Goal: Task Accomplishment & Management: Manage account settings

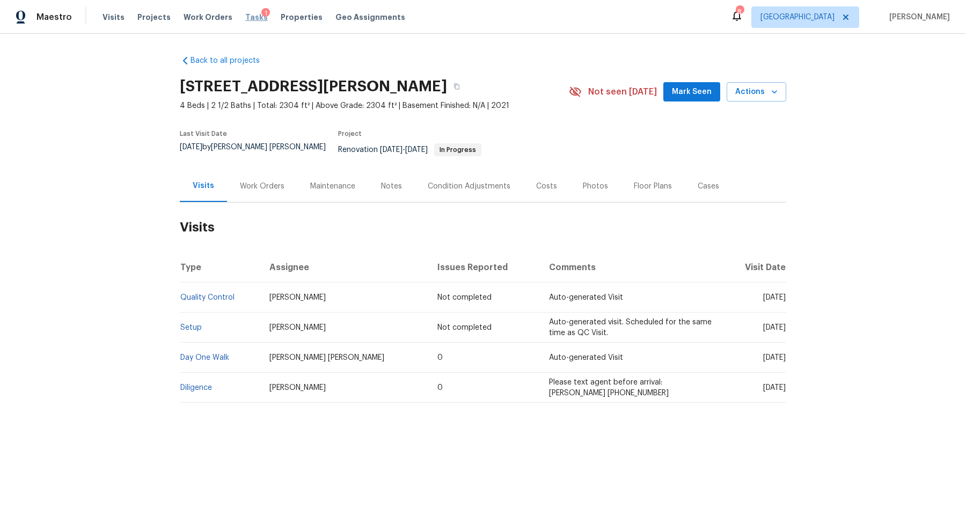
click at [245, 18] on span "Tasks" at bounding box center [256, 17] width 23 height 8
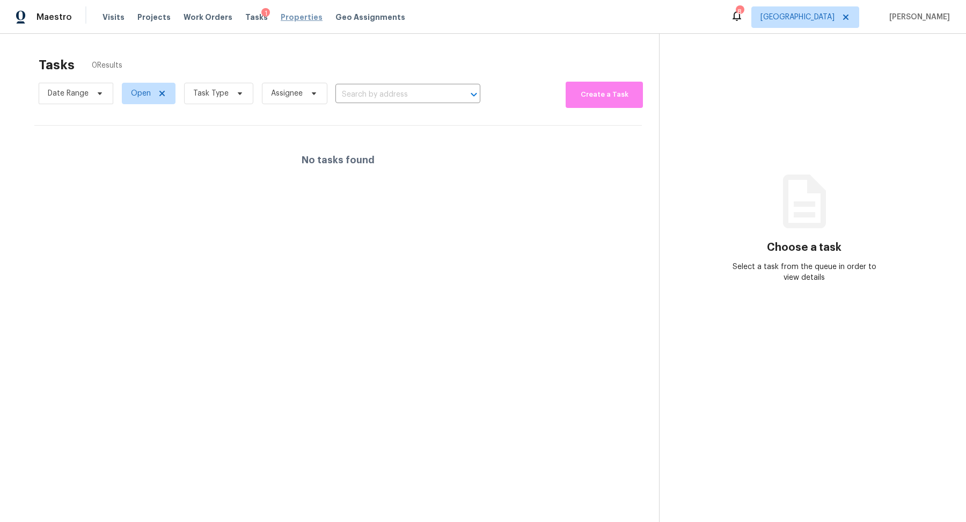
click at [287, 19] on span "Properties" at bounding box center [302, 17] width 42 height 11
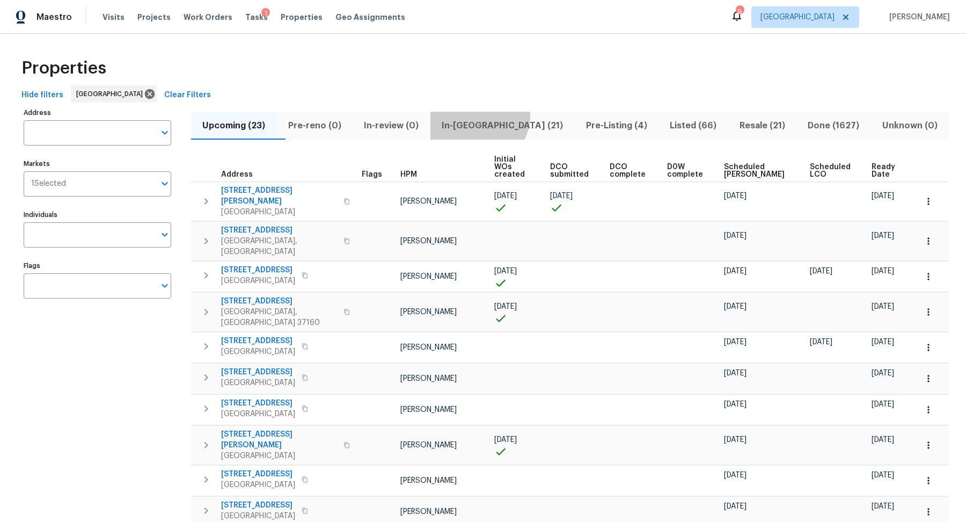
click at [501, 115] on button "In-reno (21)" at bounding box center [503, 126] width 144 height 28
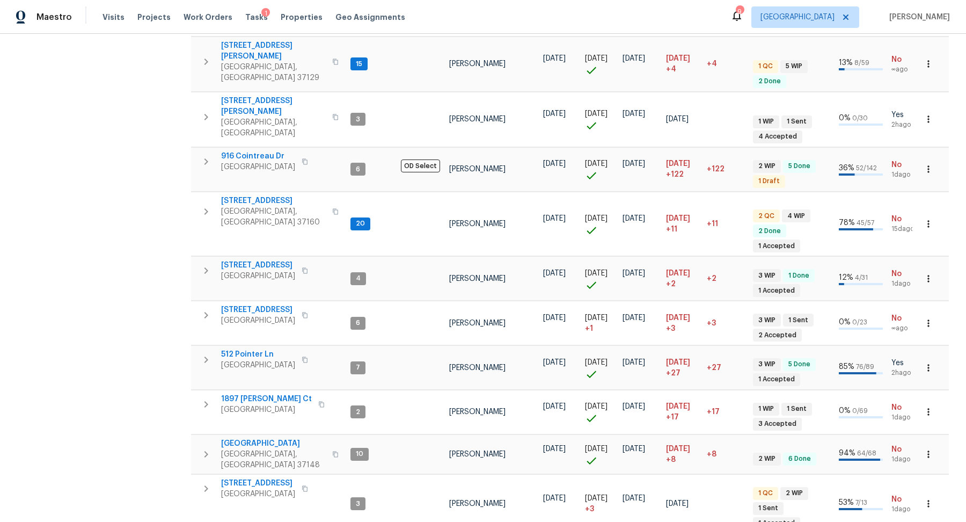
scroll to position [639, 0]
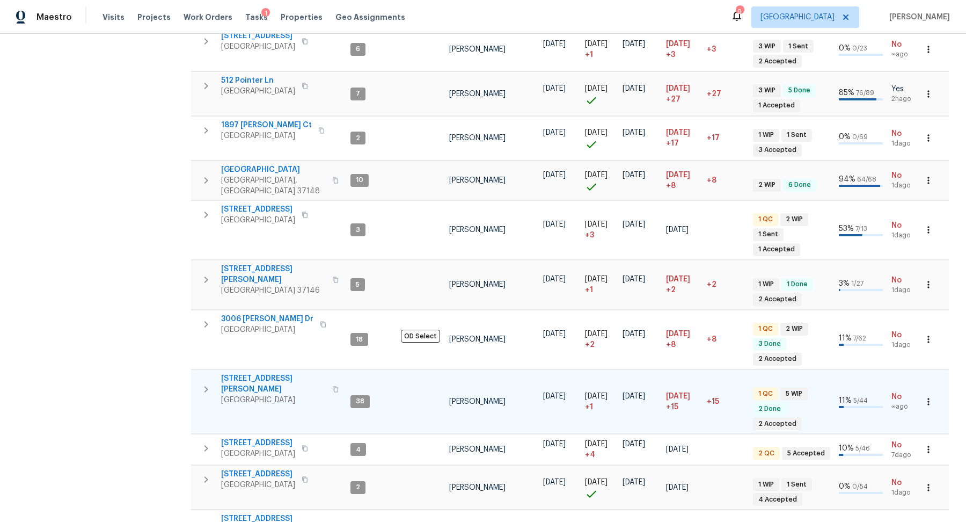
click at [246, 373] on span "501 Colburn Dr" at bounding box center [273, 383] width 105 height 21
click at [248, 469] on span "[STREET_ADDRESS]" at bounding box center [258, 474] width 74 height 11
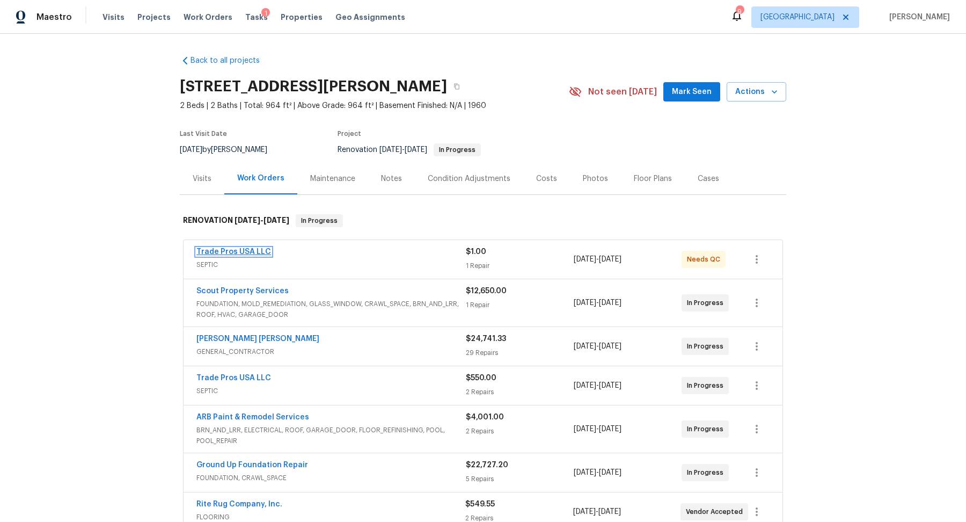
click at [224, 250] on link "Trade Pros USA LLC" at bounding box center [233, 252] width 75 height 8
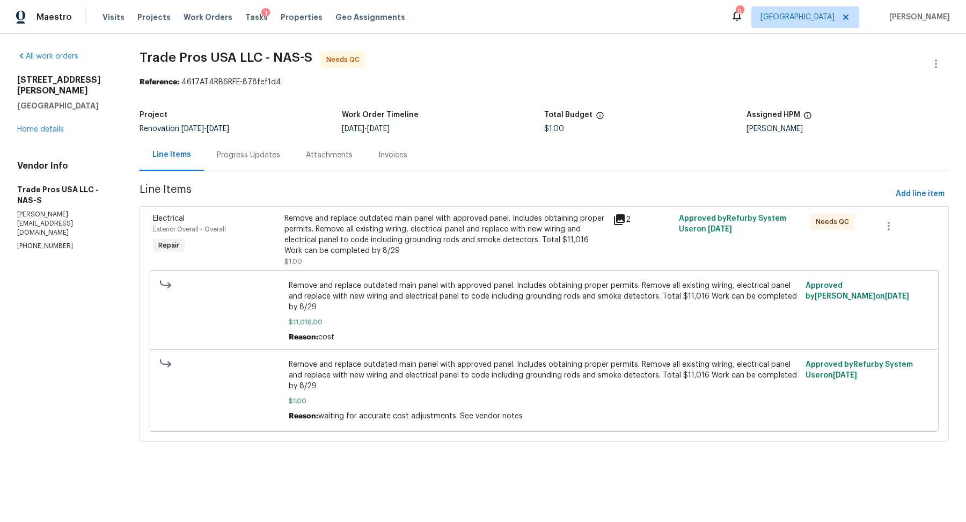
click at [263, 152] on div "Progress Updates" at bounding box center [248, 155] width 63 height 11
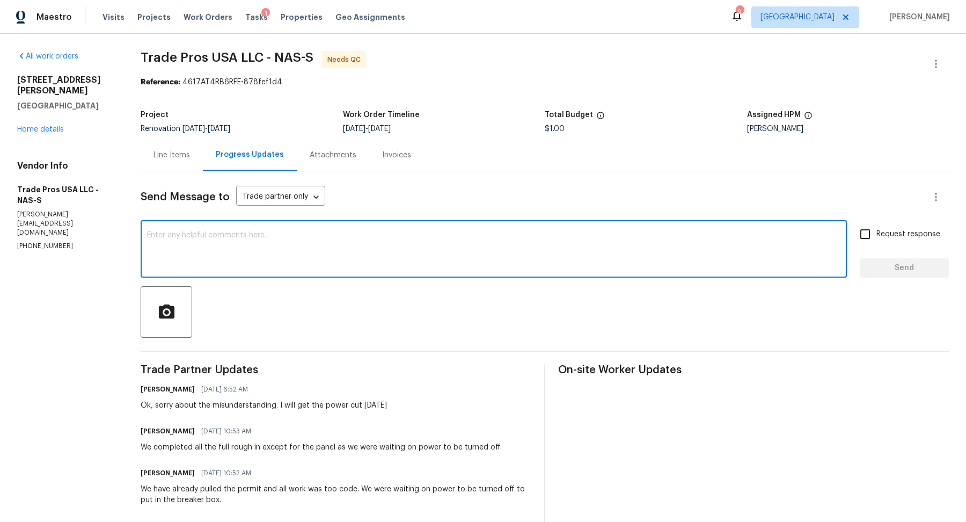
click at [278, 251] on textarea at bounding box center [494, 250] width 694 height 38
type textarea "Called the city this morning, I will circle back when the power is off"
click at [885, 231] on span "Request response" at bounding box center [909, 234] width 64 height 11
click at [877, 231] on input "Request response" at bounding box center [865, 234] width 23 height 23
checkbox input "true"
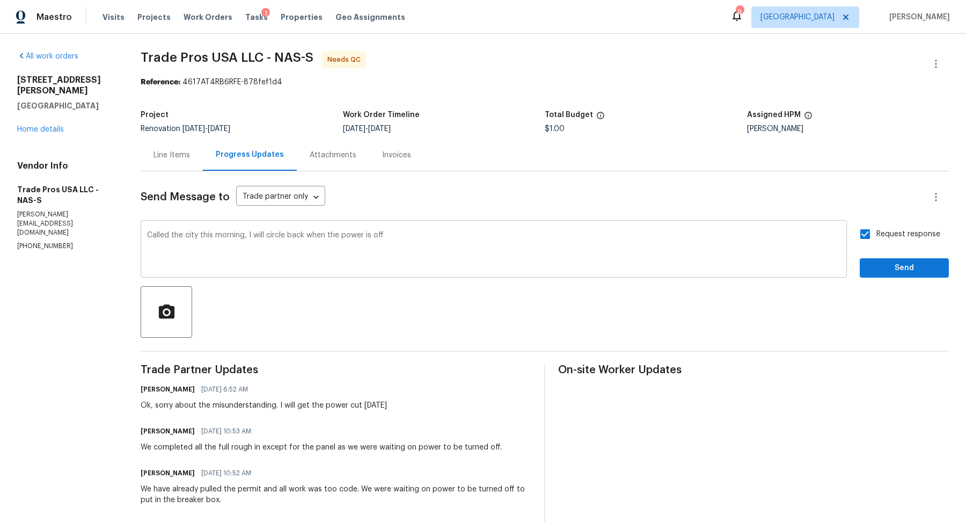
click at [248, 236] on textarea "Called the city this morning, I will circle back when the power is off" at bounding box center [494, 250] width 694 height 38
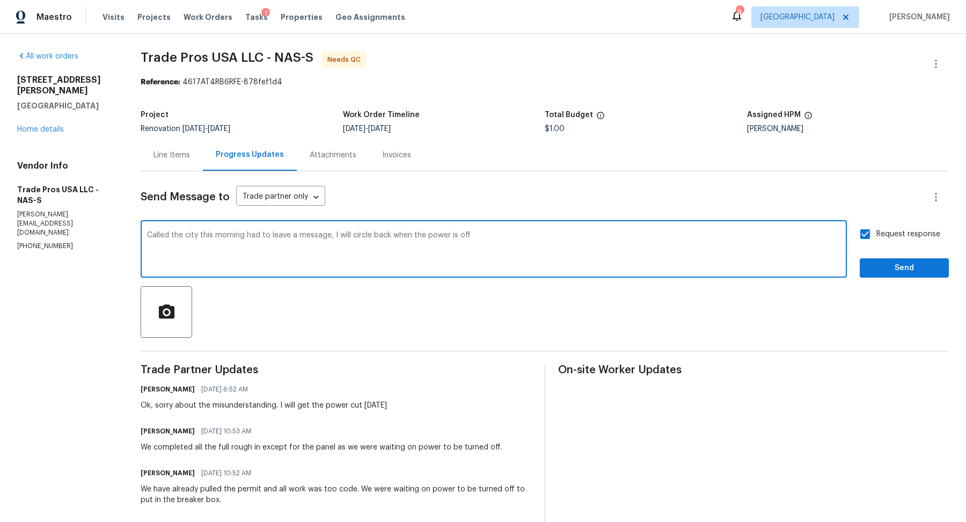
type textarea "Called the city this morning had to leave a message, I will circle back when th…"
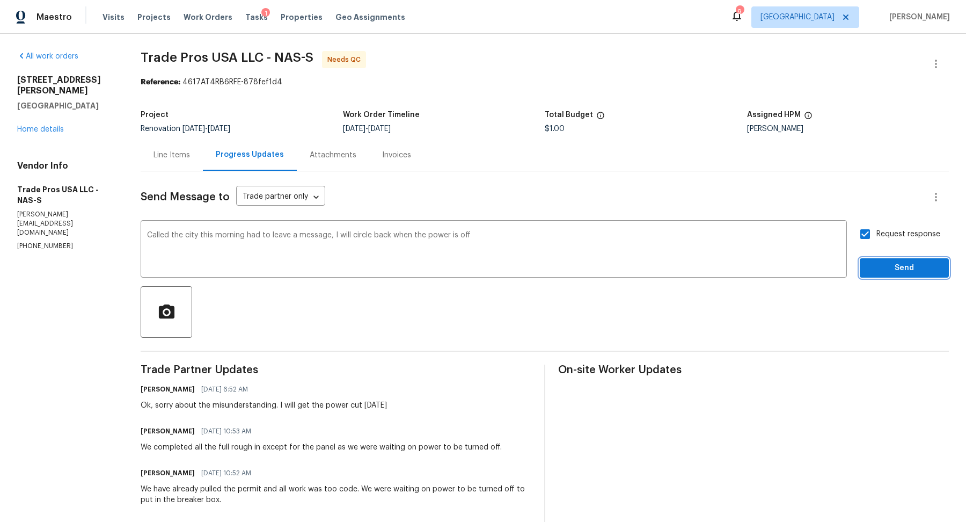
click at [888, 267] on span "Send" at bounding box center [905, 267] width 72 height 13
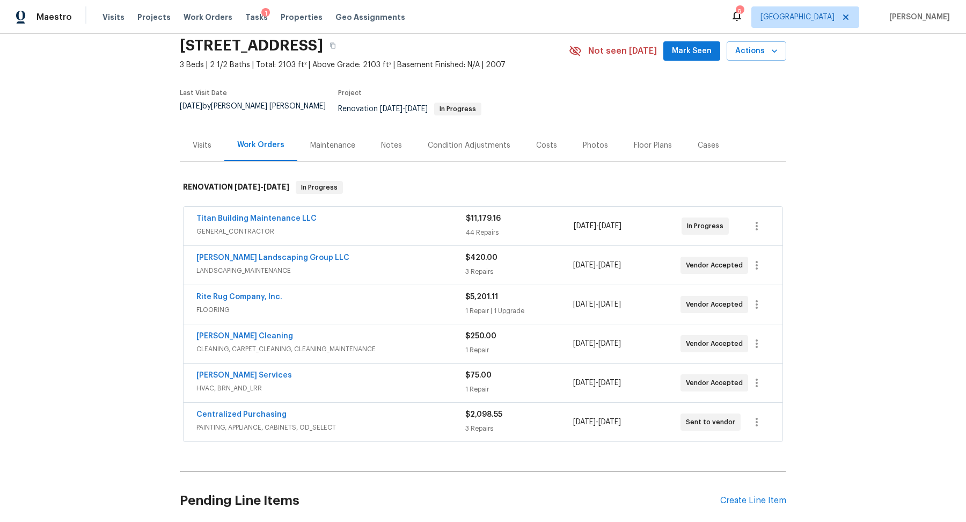
scroll to position [44, 0]
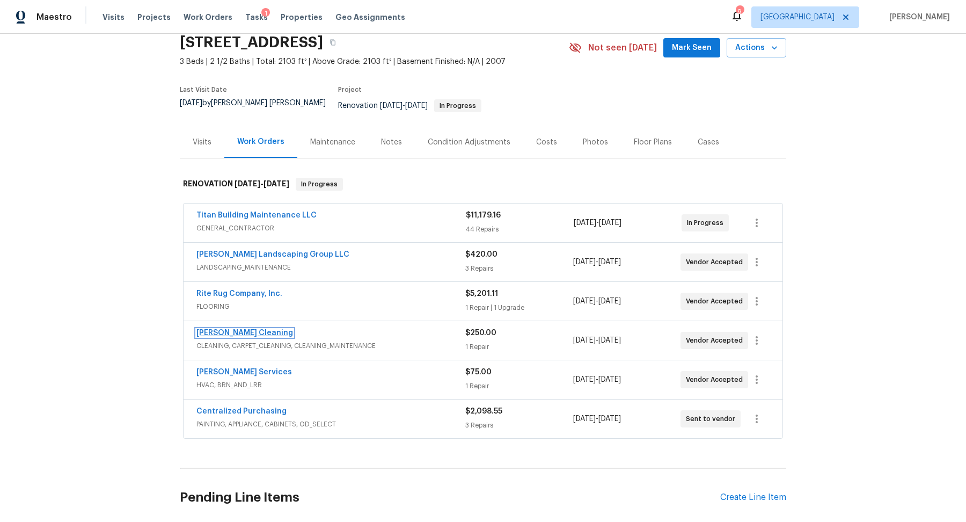
click at [236, 329] on link "[PERSON_NAME] Cleaning" at bounding box center [244, 333] width 97 height 8
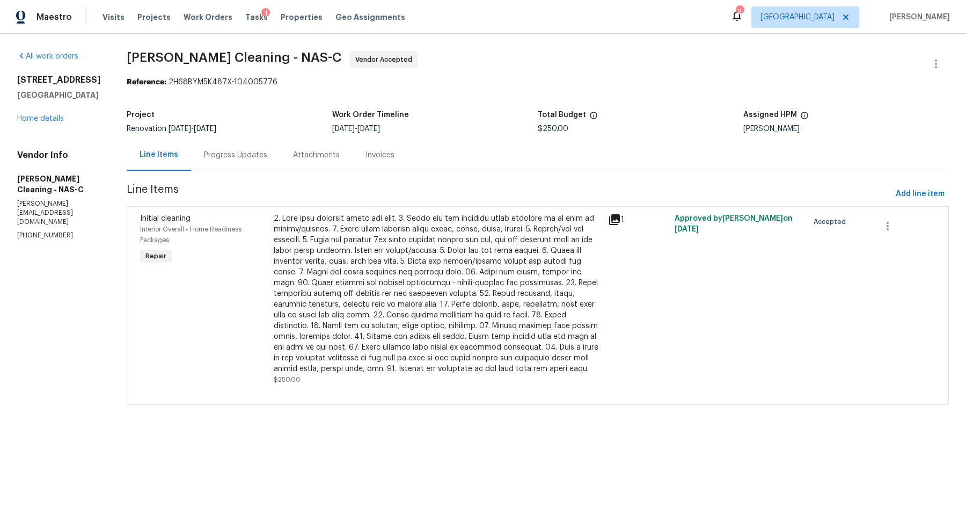
click at [433, 290] on div at bounding box center [438, 293] width 328 height 161
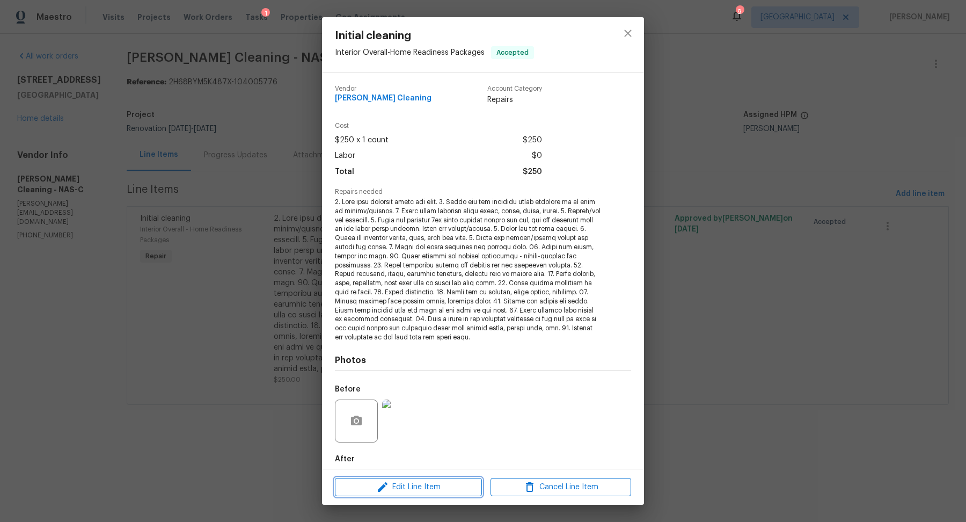
click at [412, 491] on span "Edit Line Item" at bounding box center [408, 486] width 141 height 13
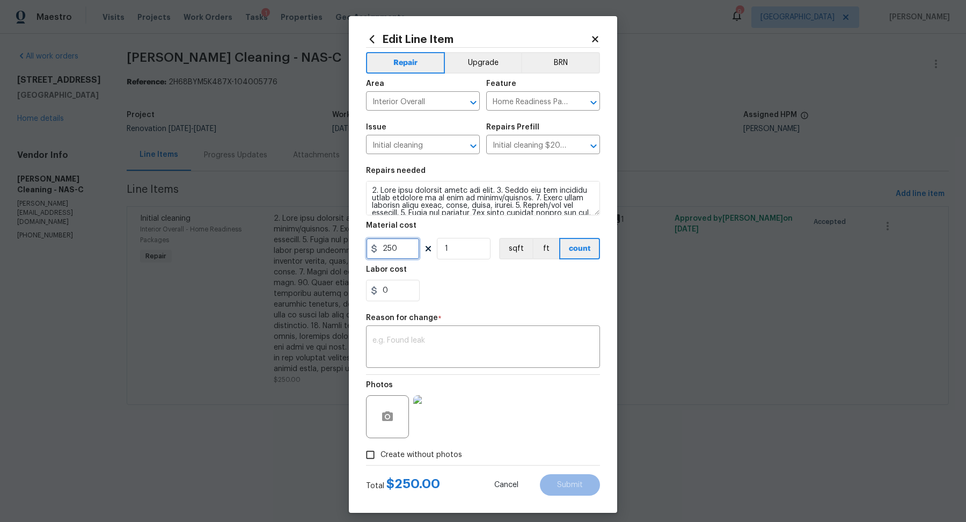
click at [390, 249] on input "250" at bounding box center [393, 248] width 54 height 21
type input "300"
click at [529, 424] on div "Photos" at bounding box center [483, 410] width 234 height 70
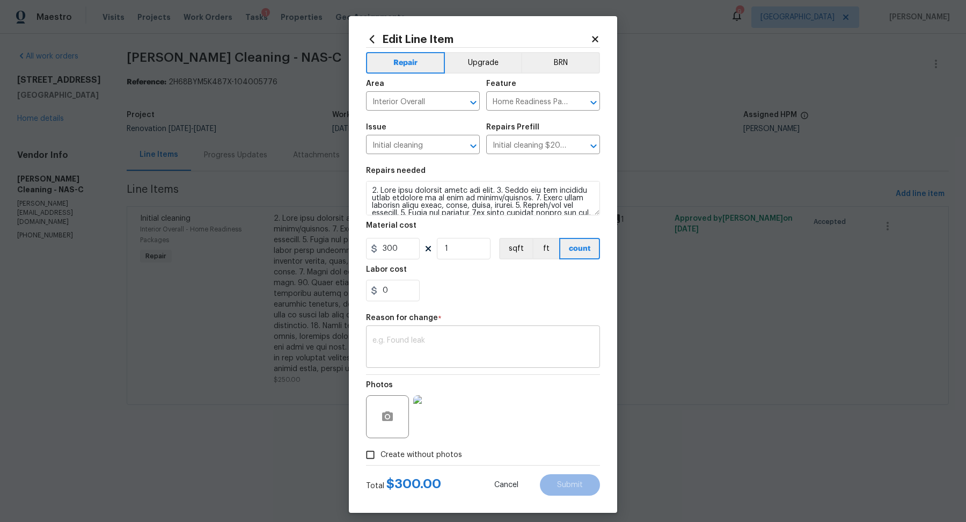
click at [506, 339] on textarea at bounding box center [483, 348] width 221 height 23
type textarea "cost"
click at [566, 477] on button "Submit" at bounding box center [570, 484] width 60 height 21
type input "250"
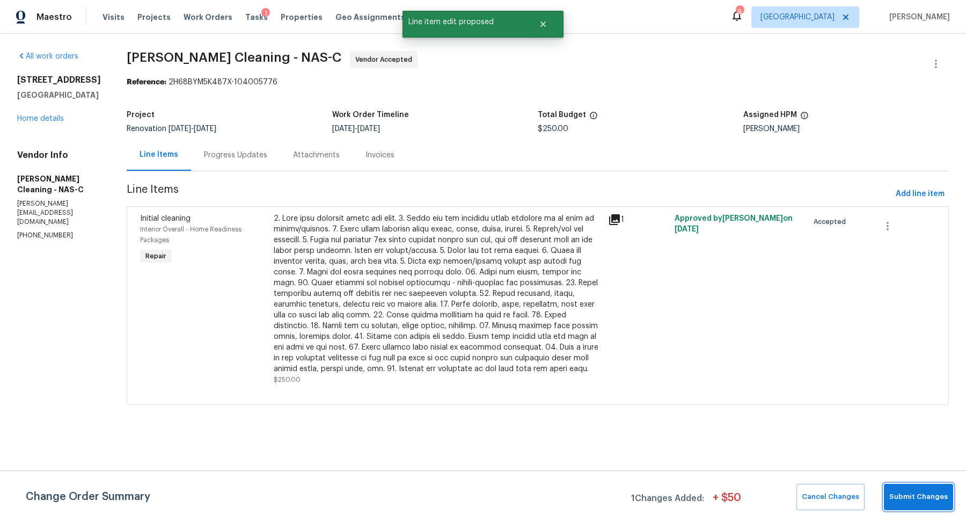
click at [915, 492] on span "Submit Changes" at bounding box center [918, 497] width 59 height 12
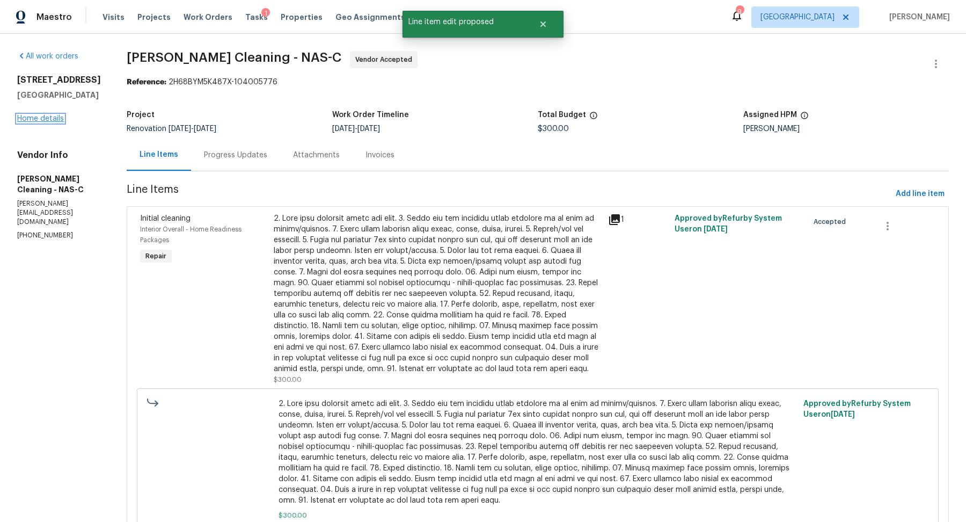
click at [32, 117] on link "Home details" at bounding box center [40, 119] width 47 height 8
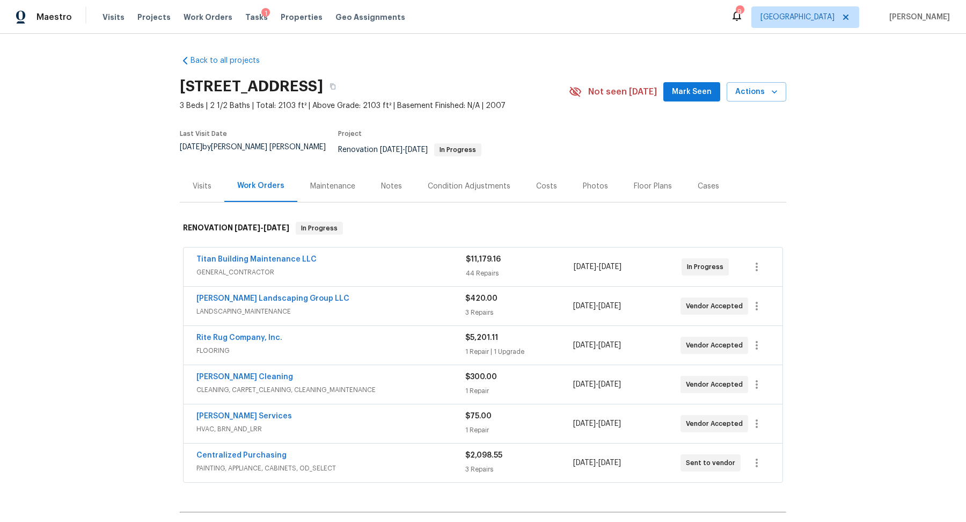
click at [205, 181] on div "Visits" at bounding box center [202, 186] width 19 height 11
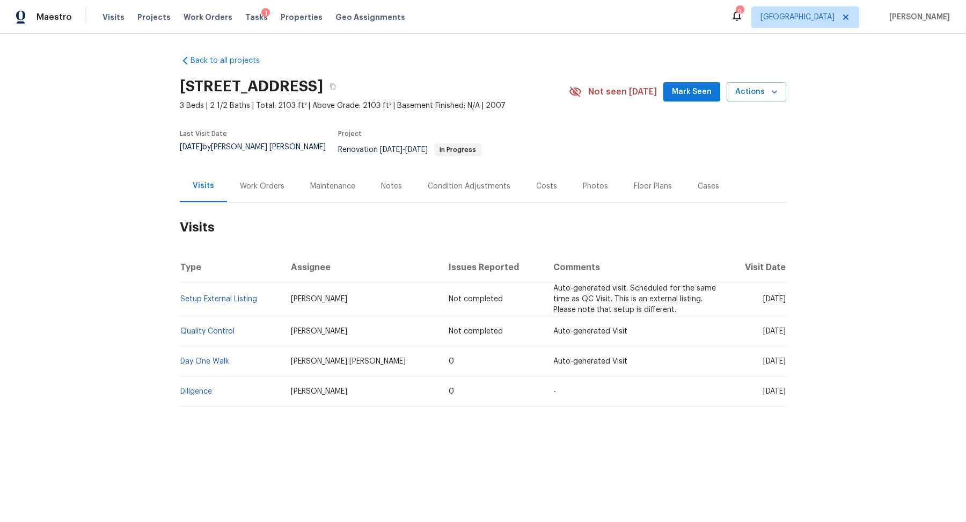
click at [386, 181] on div "Notes" at bounding box center [391, 186] width 21 height 11
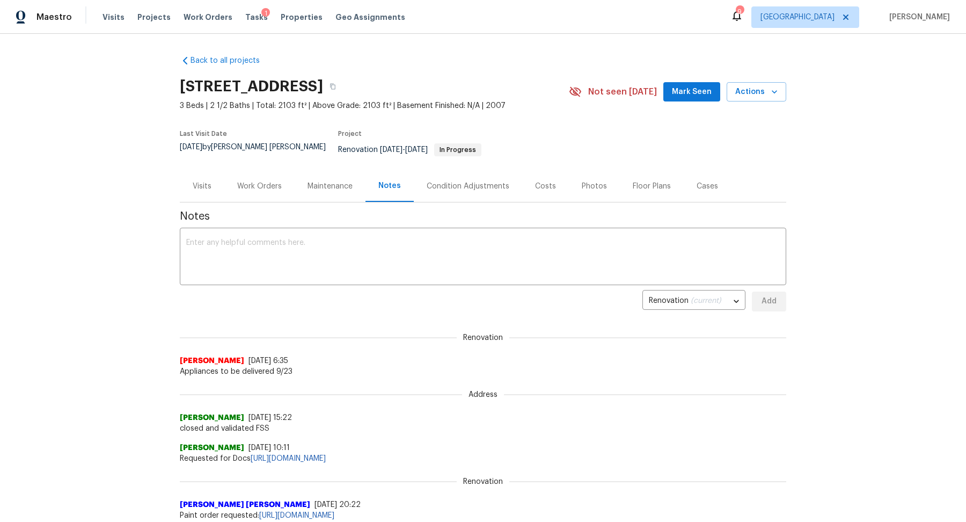
click at [257, 181] on div "Work Orders" at bounding box center [259, 186] width 45 height 11
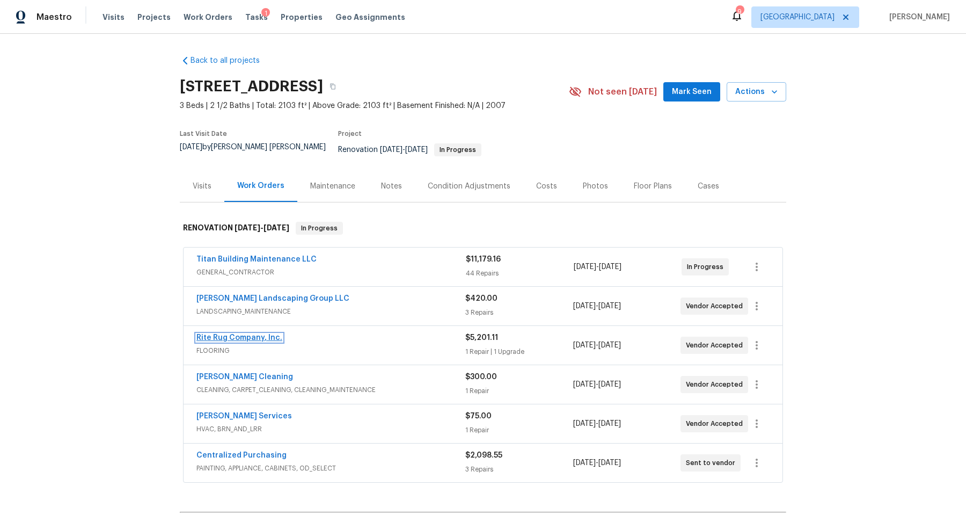
click at [258, 334] on link "Rite Rug Company, Inc." at bounding box center [239, 338] width 86 height 8
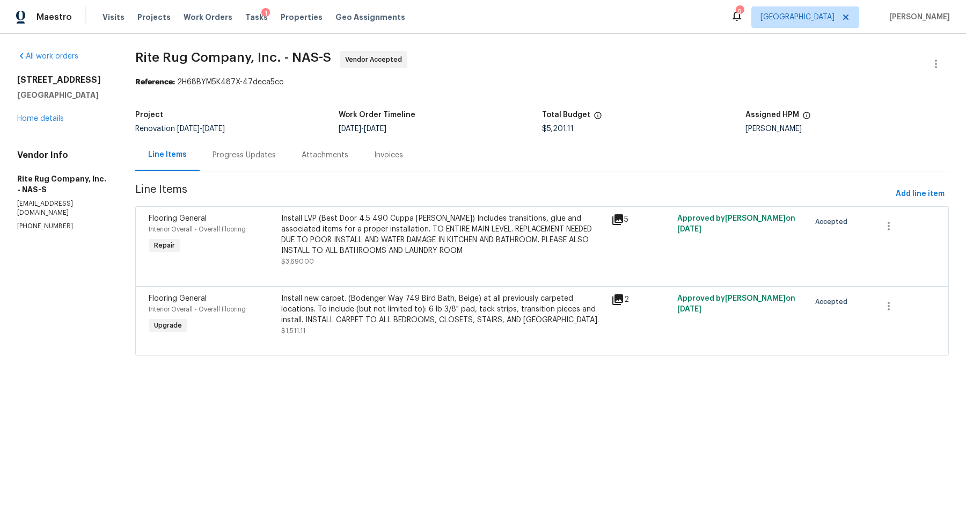
click at [239, 144] on div "Progress Updates" at bounding box center [244, 155] width 89 height 32
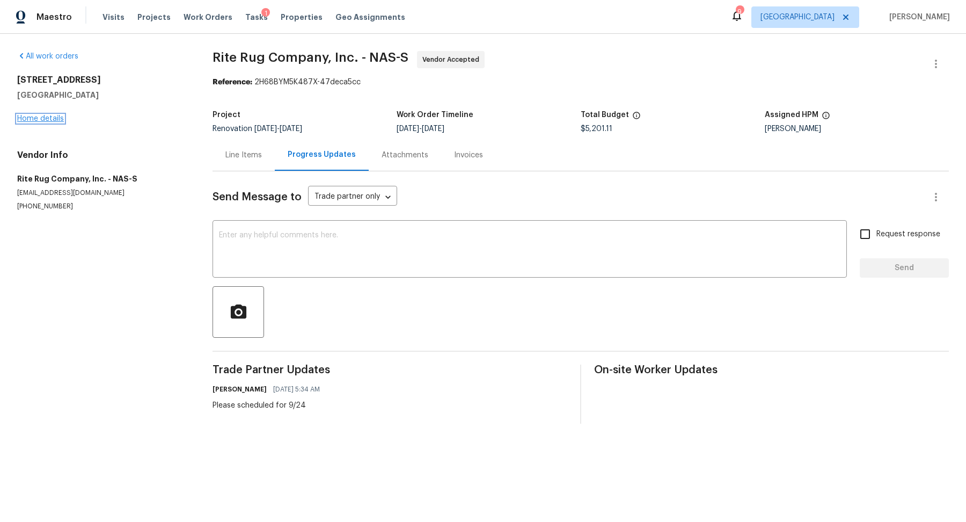
click at [45, 119] on link "Home details" at bounding box center [40, 119] width 47 height 8
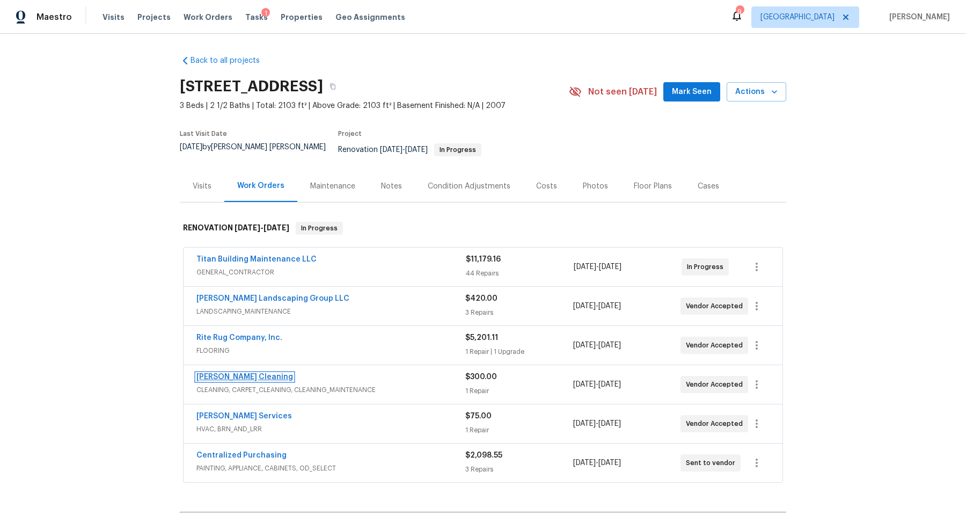
click at [247, 373] on link "[PERSON_NAME] Cleaning" at bounding box center [244, 377] width 97 height 8
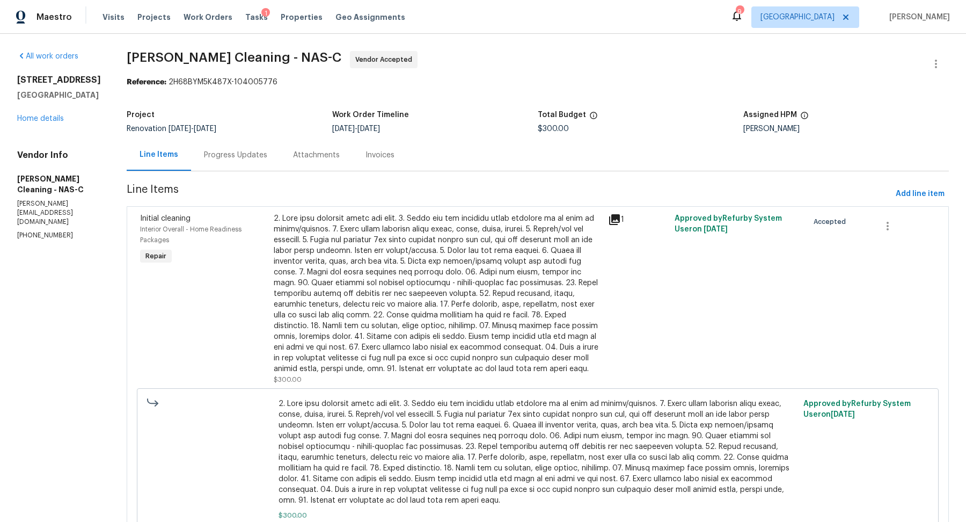
click at [235, 152] on div "Progress Updates" at bounding box center [235, 155] width 63 height 11
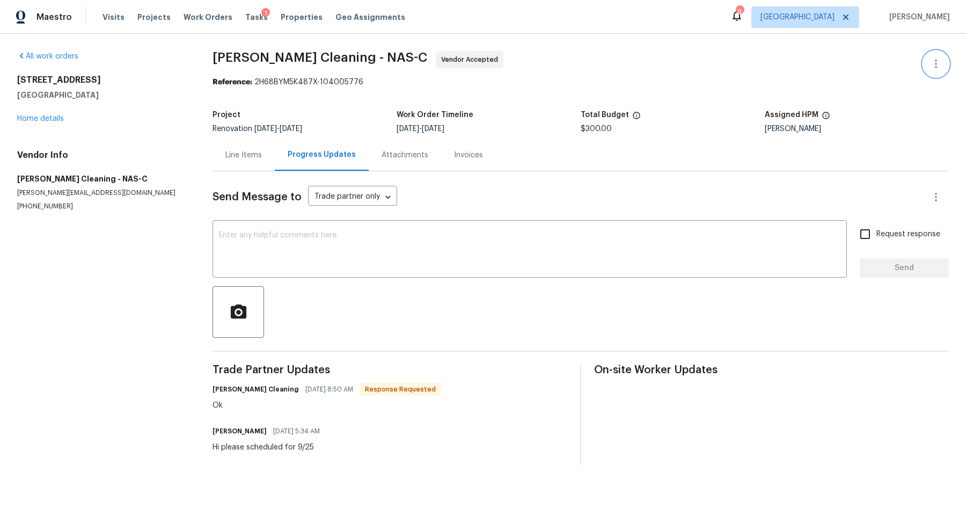
click at [942, 63] on icon "button" at bounding box center [936, 63] width 13 height 13
click at [886, 62] on li "Edit" at bounding box center [901, 64] width 116 height 18
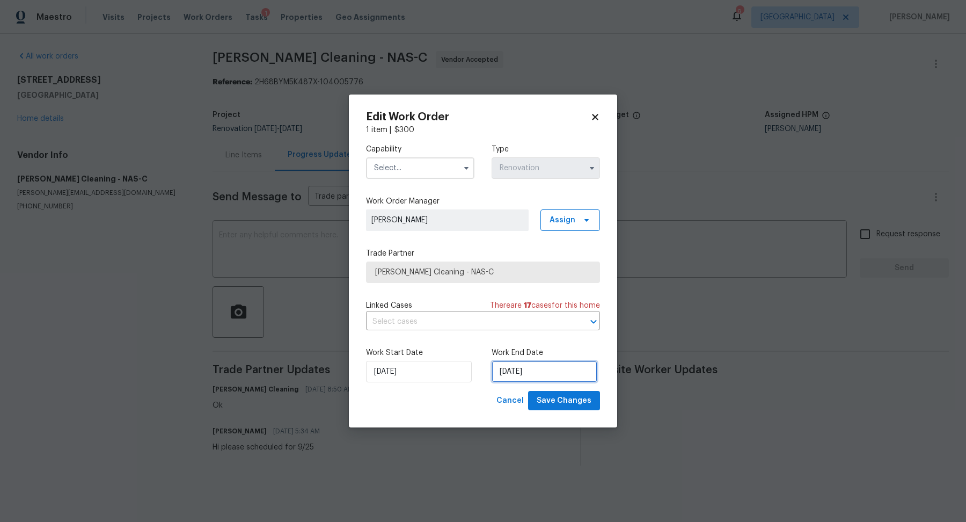
click at [539, 374] on input "9/29/2025" at bounding box center [545, 371] width 106 height 21
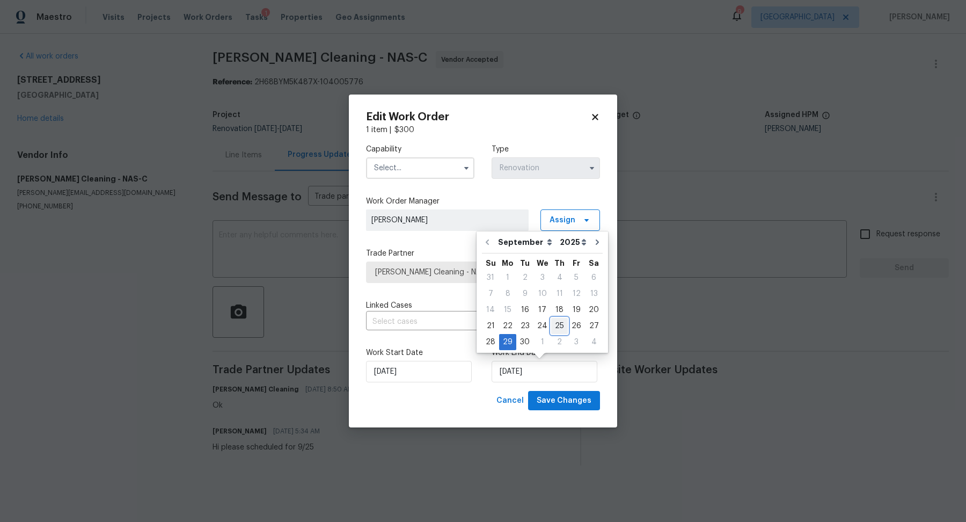
click at [555, 325] on div "25" at bounding box center [559, 325] width 17 height 15
type input "9/25/2025"
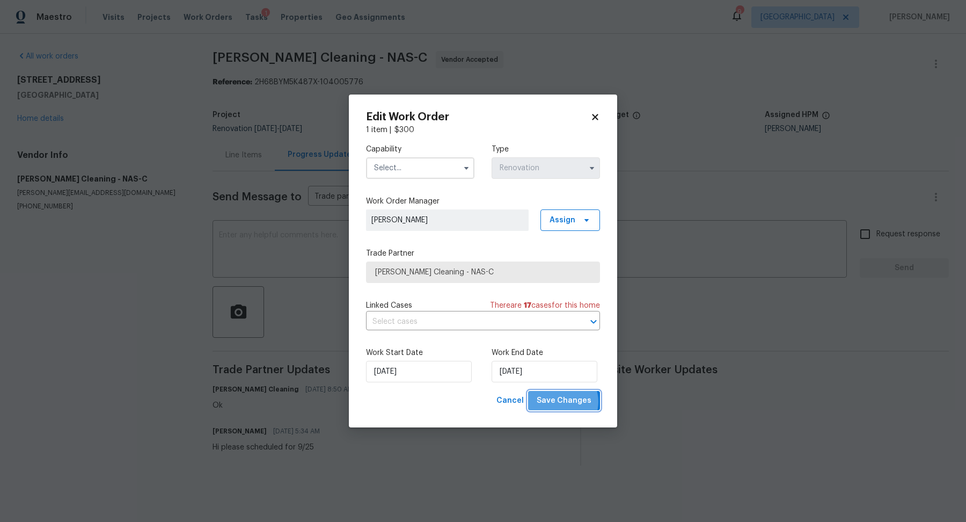
click at [563, 402] on span "Save Changes" at bounding box center [564, 400] width 55 height 13
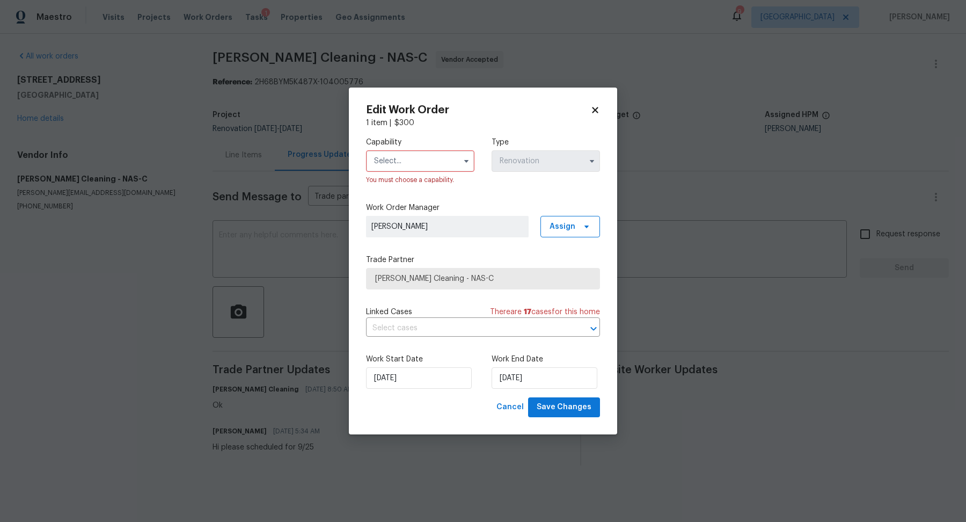
click at [426, 164] on input "text" at bounding box center [420, 160] width 108 height 21
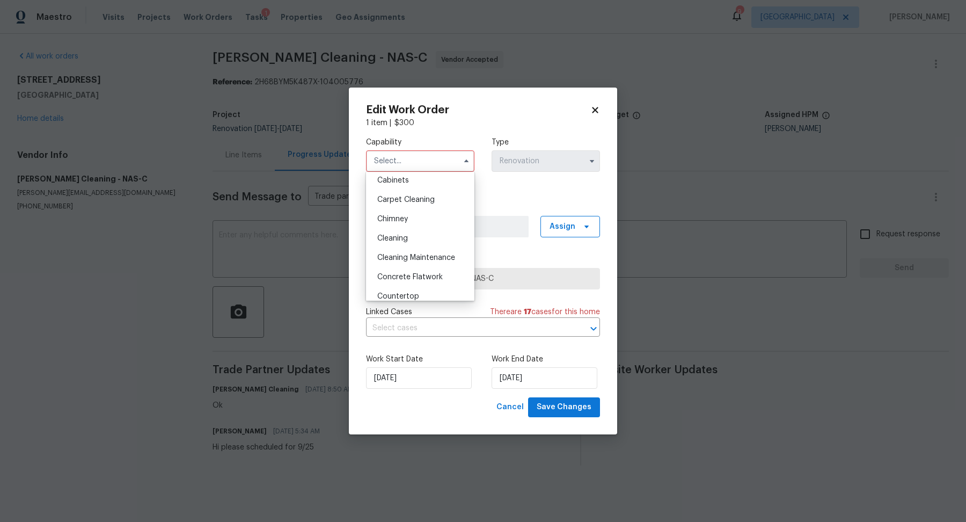
scroll to position [102, 0]
click at [411, 239] on div "Cleaning" at bounding box center [420, 236] width 103 height 19
type input "Cleaning"
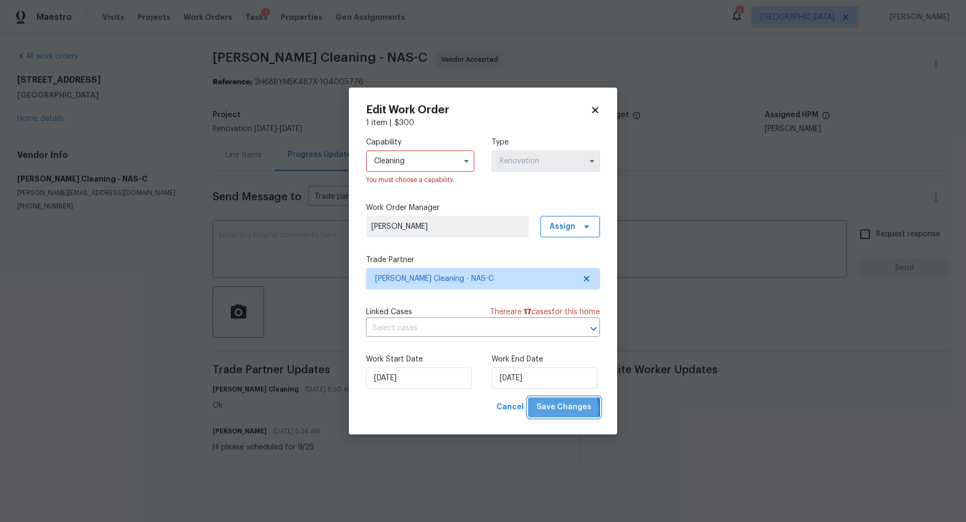
click at [565, 409] on span "Save Changes" at bounding box center [564, 406] width 55 height 13
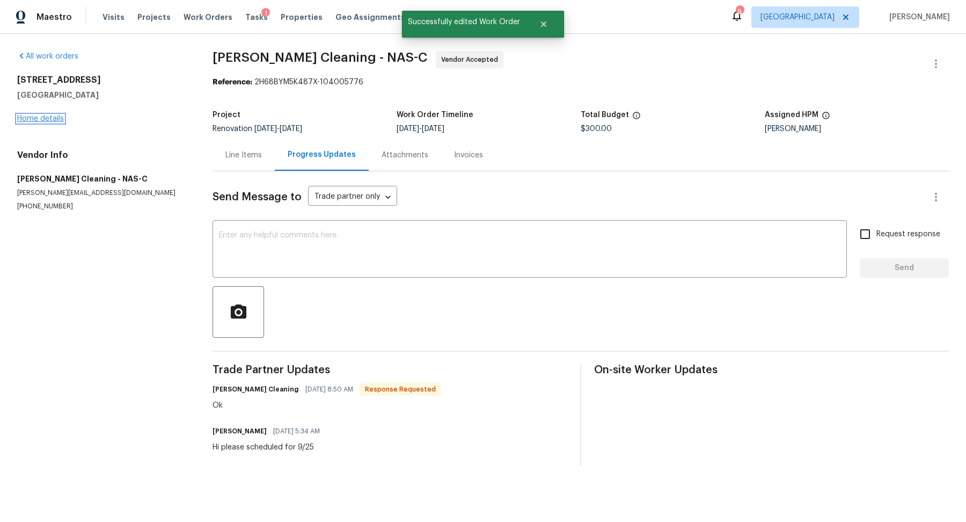
click at [41, 118] on link "Home details" at bounding box center [40, 119] width 47 height 8
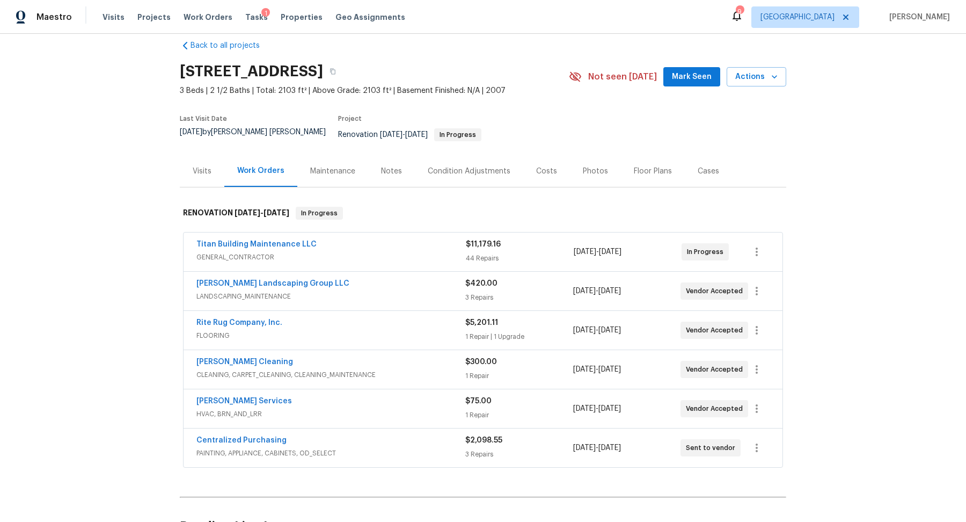
scroll to position [39, 0]
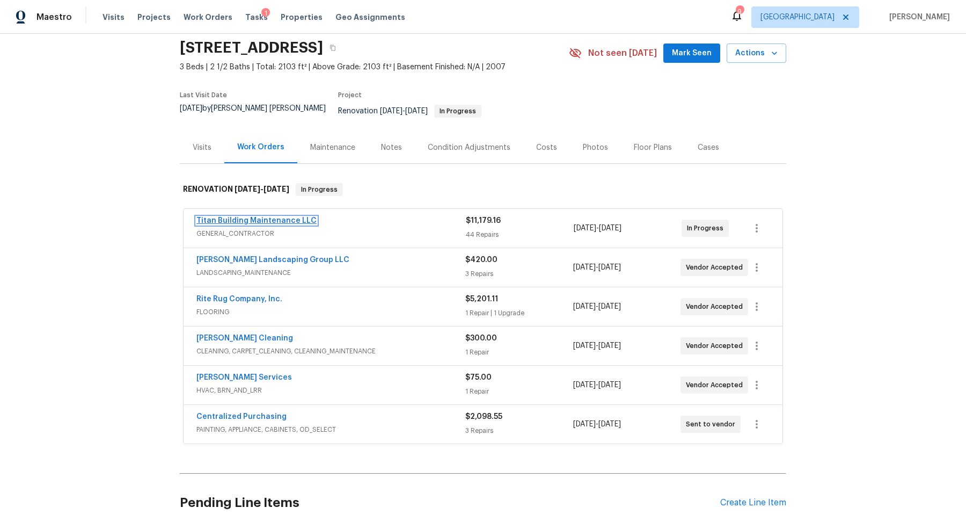
click at [253, 217] on link "Titan Building Maintenance LLC" at bounding box center [256, 221] width 120 height 8
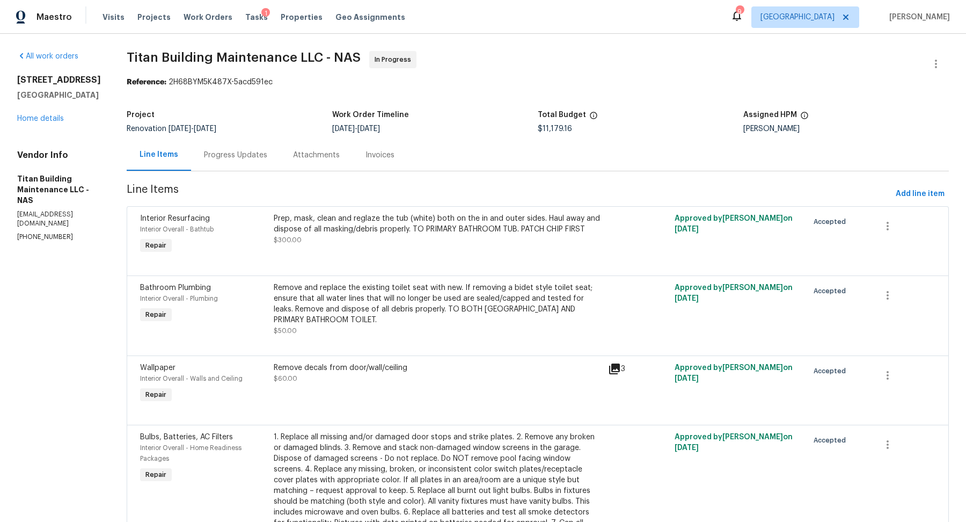
click at [26, 136] on div "All work orders 5011 Preserve Blvd Antioch, TN 37013 Home details Vendor Info T…" at bounding box center [59, 146] width 84 height 191
click at [33, 124] on div "5011 Preserve Blvd Antioch, TN 37013 Home details" at bounding box center [59, 99] width 84 height 49
click at [28, 122] on link "Home details" at bounding box center [40, 119] width 47 height 8
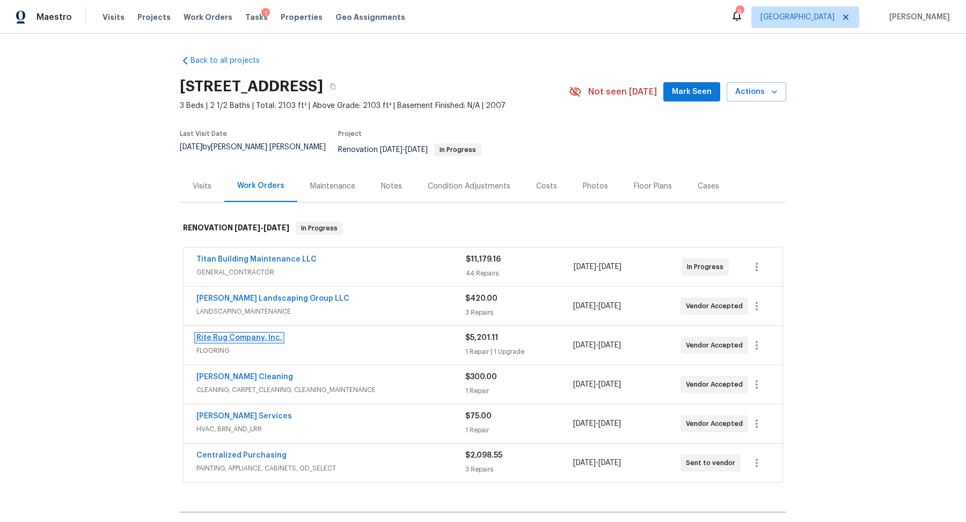
click at [210, 334] on link "Rite Rug Company, Inc." at bounding box center [239, 338] width 86 height 8
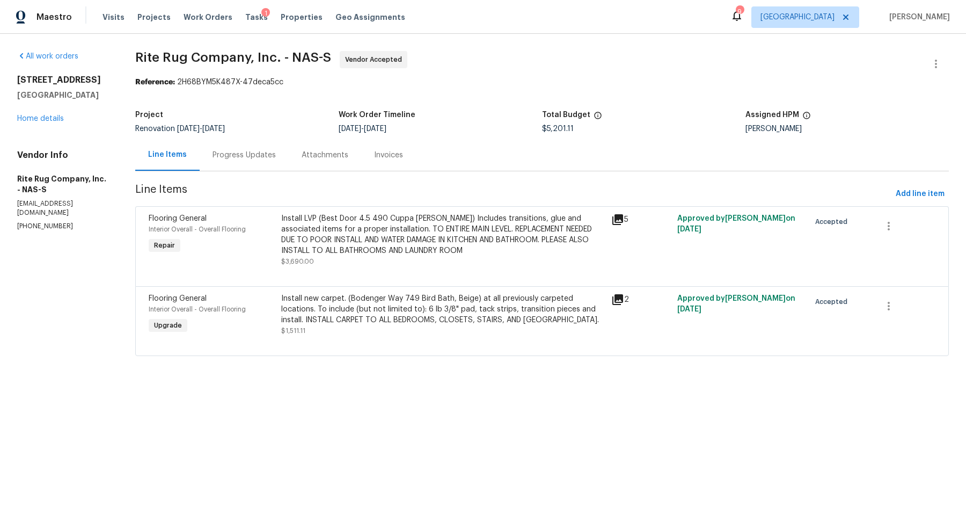
click at [233, 159] on div "Progress Updates" at bounding box center [244, 155] width 63 height 11
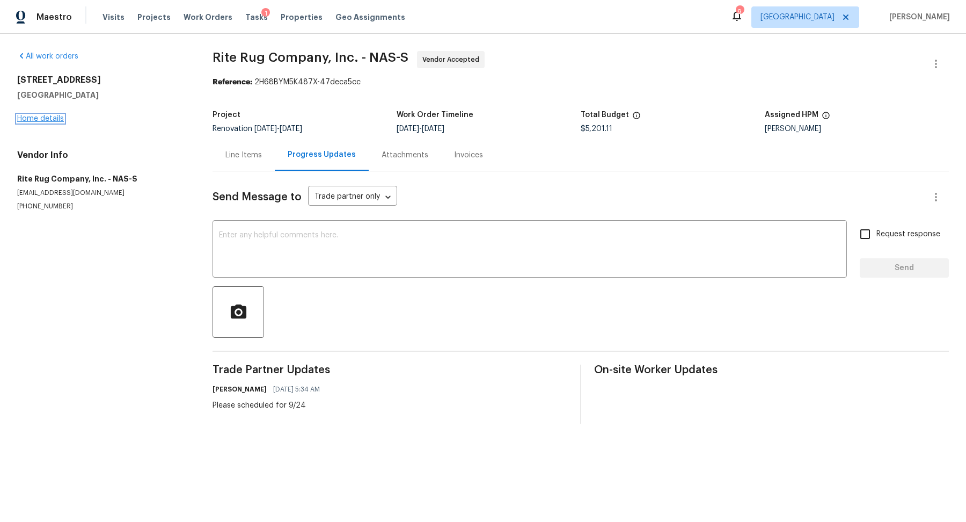
click at [42, 121] on link "Home details" at bounding box center [40, 119] width 47 height 8
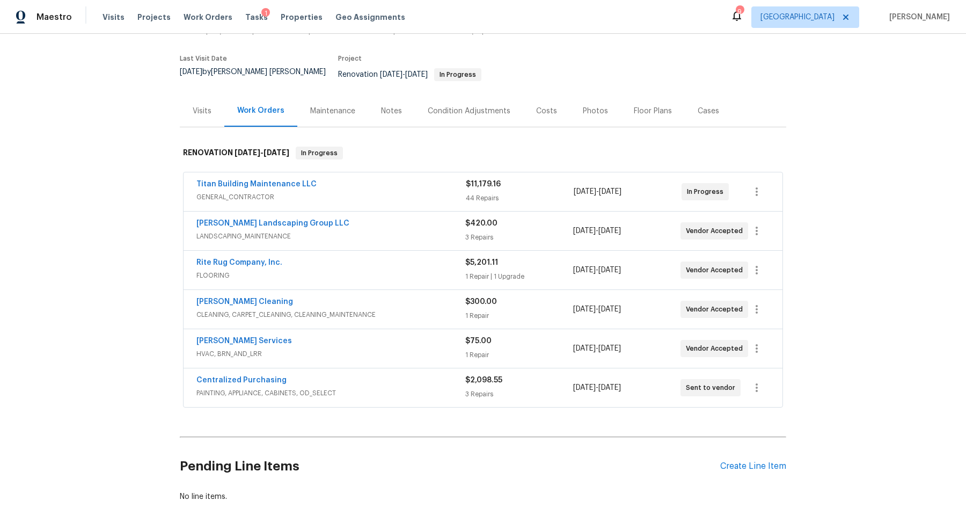
scroll to position [76, 0]
click at [213, 108] on div "Visits" at bounding box center [202, 110] width 45 height 32
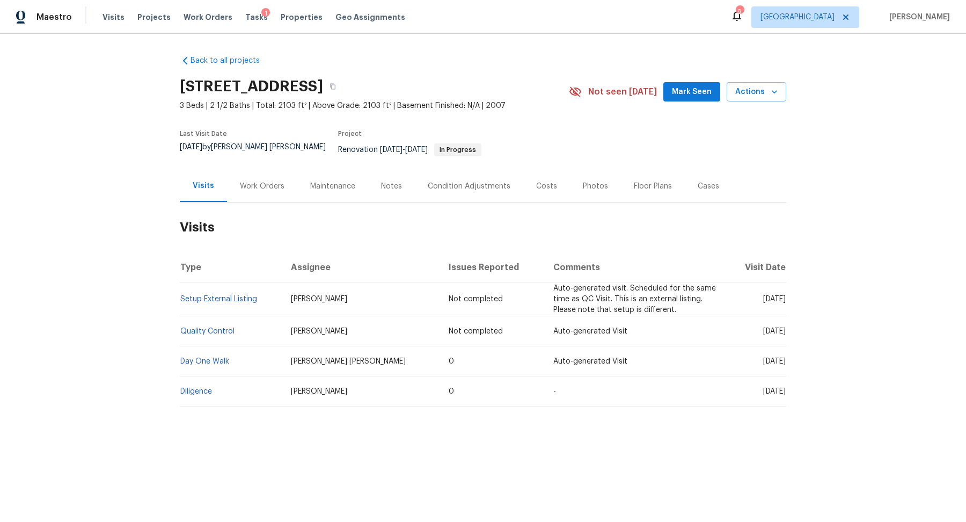
click at [261, 181] on div "Work Orders" at bounding box center [262, 186] width 45 height 11
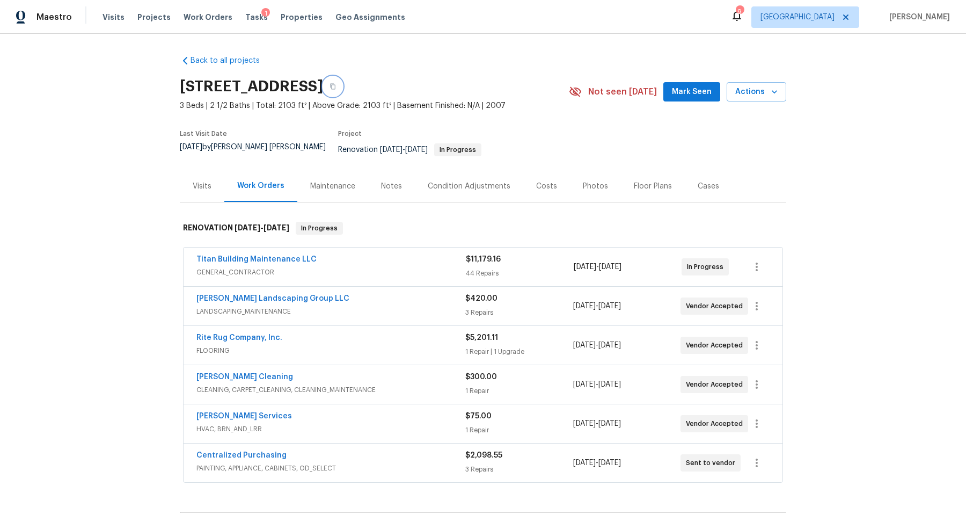
click at [335, 85] on icon "button" at bounding box center [332, 87] width 5 height 6
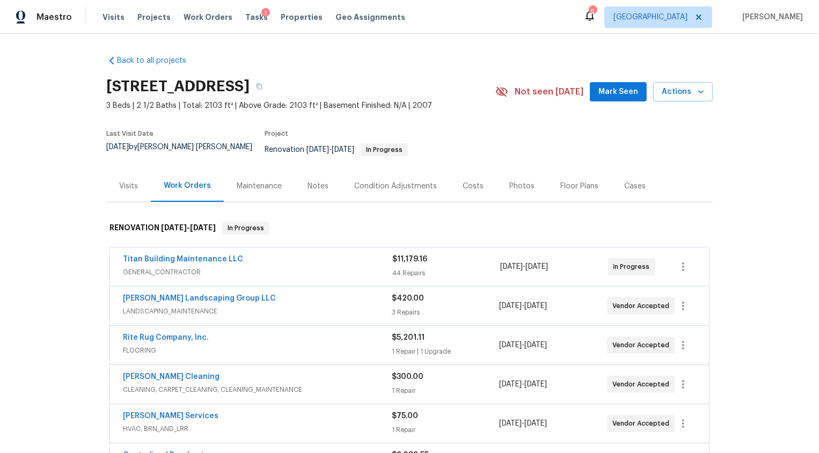
click at [316, 181] on div "Notes" at bounding box center [318, 186] width 21 height 11
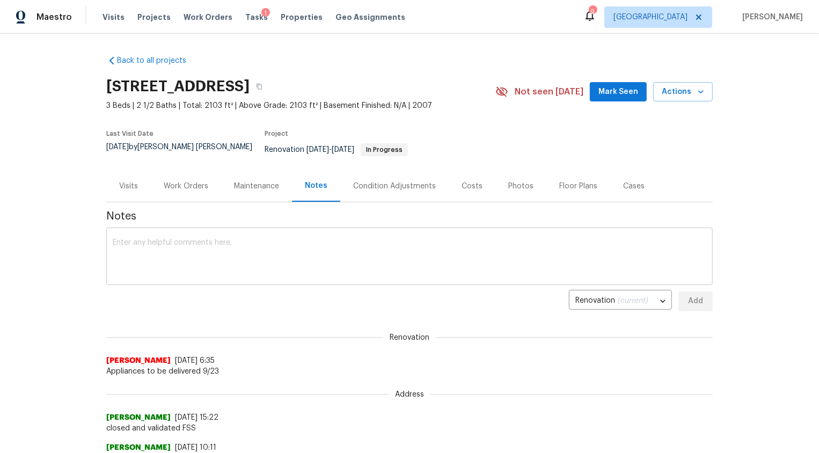
click at [364, 258] on textarea at bounding box center [410, 258] width 594 height 38
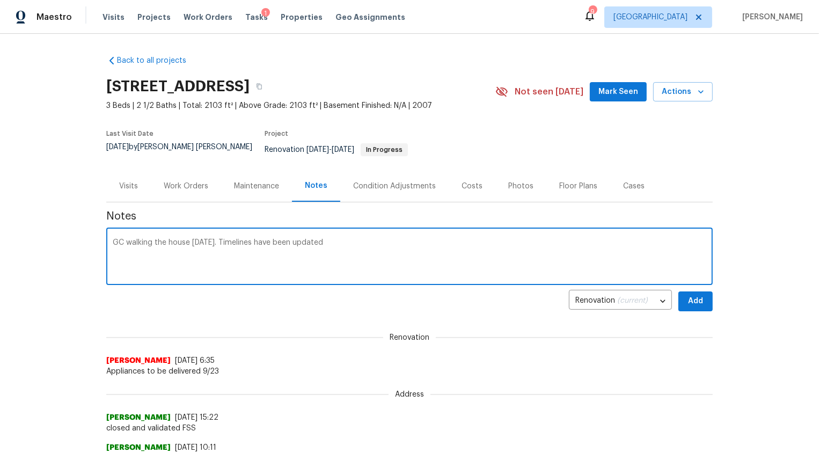
type textarea "GC walking the house today. Timelines have been updated"
click at [697, 298] on span "Add" at bounding box center [695, 301] width 17 height 13
